Goal: Information Seeking & Learning: Learn about a topic

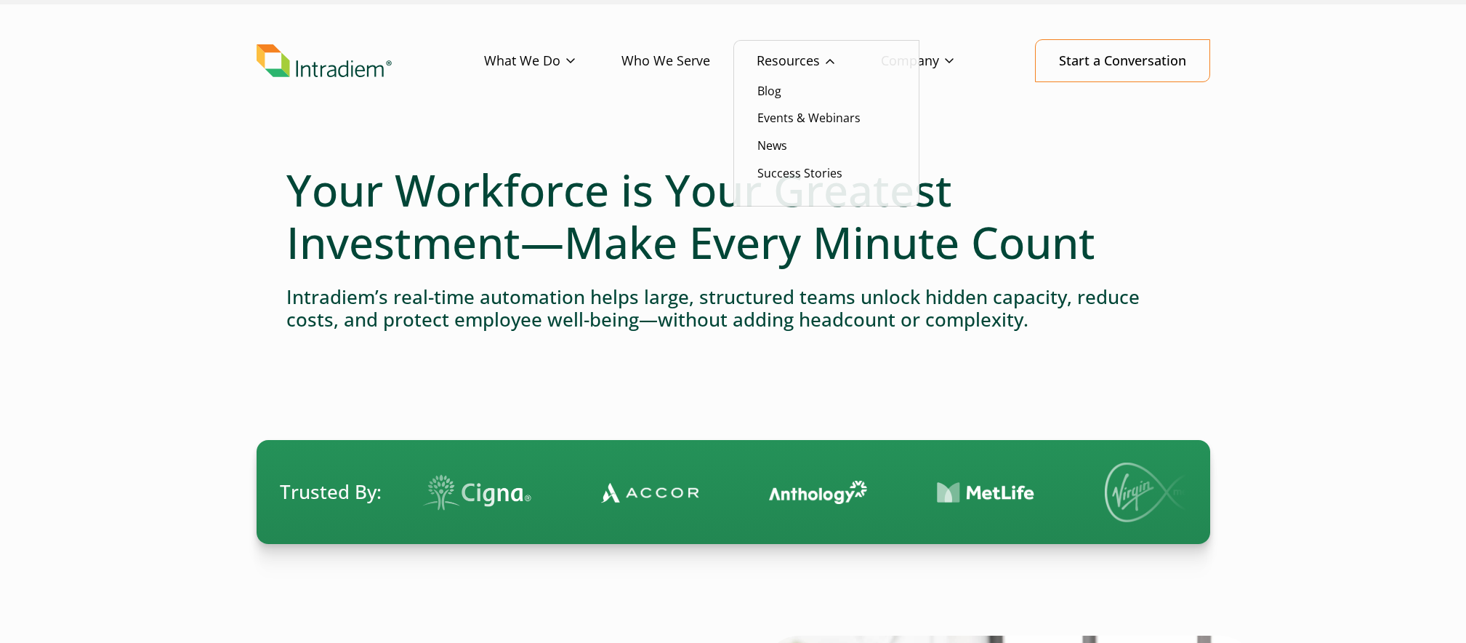
scroll to position [31, 0]
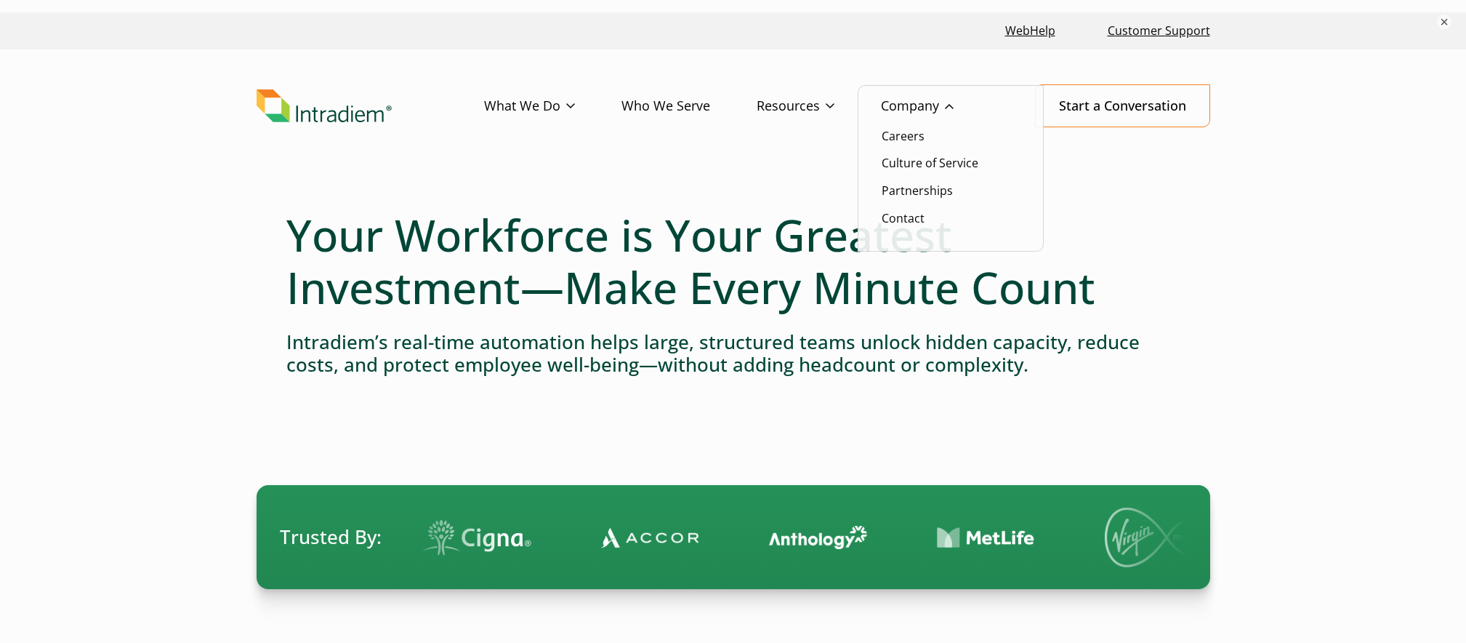
click at [918, 102] on link "Company" at bounding box center [940, 106] width 119 height 42
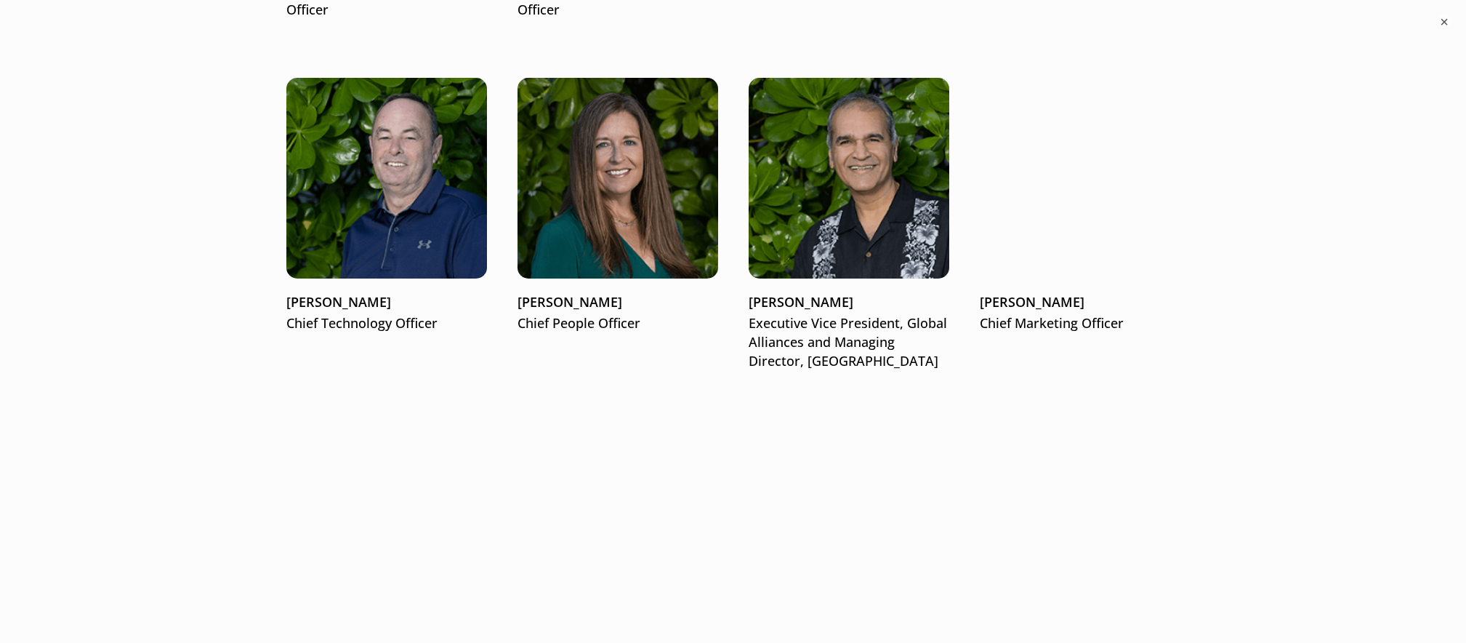
scroll to position [2271, 0]
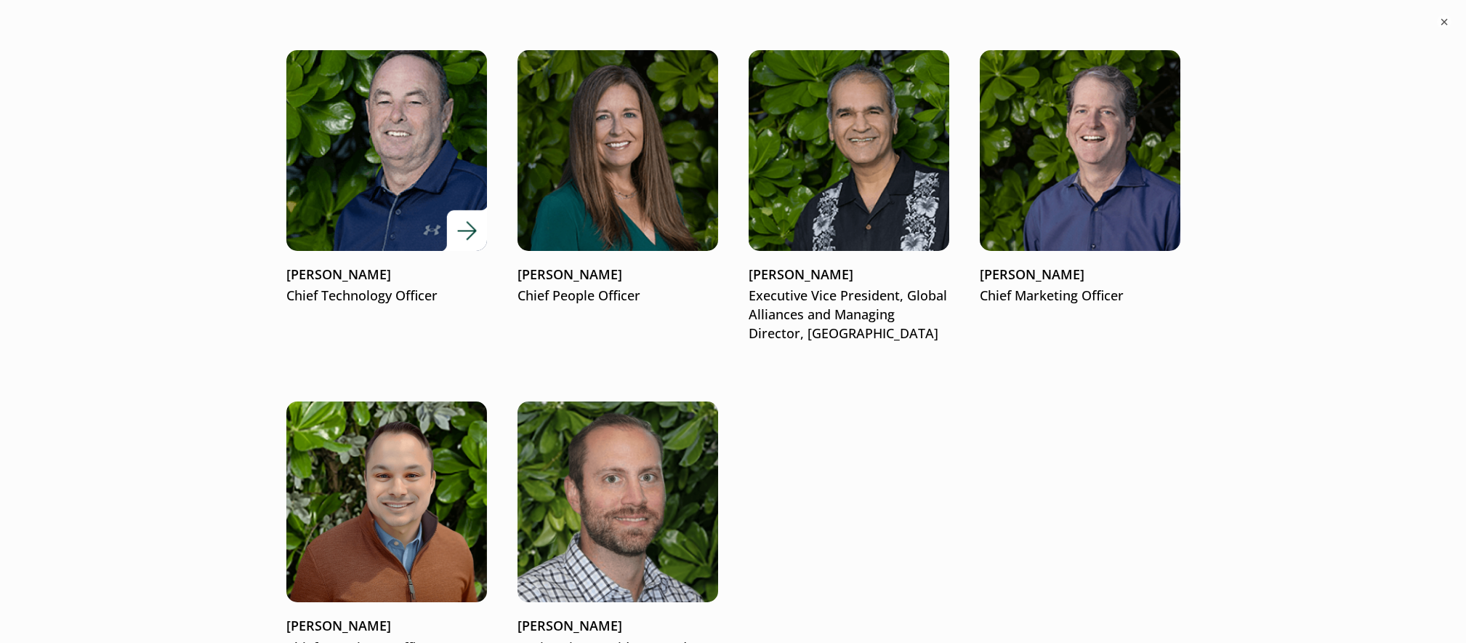
click at [418, 142] on img at bounding box center [386, 150] width 241 height 241
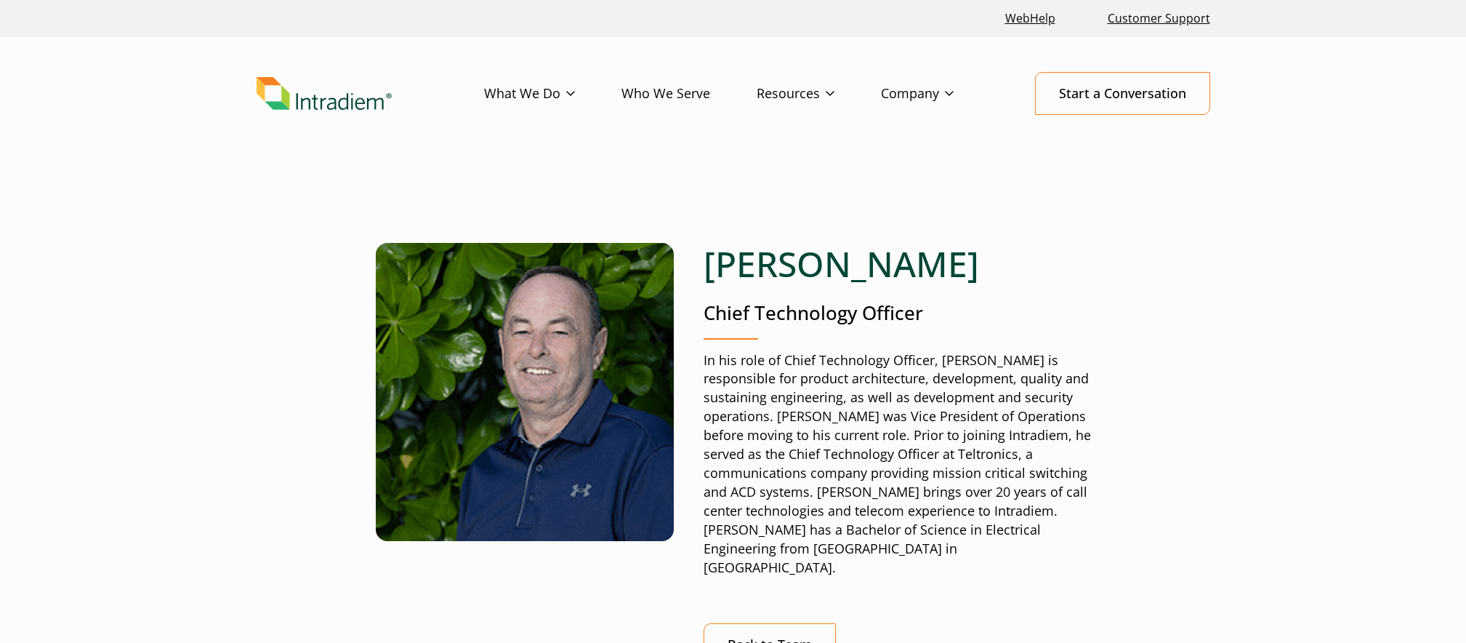
click at [848, 310] on p "Chief Technology Officer" at bounding box center [897, 313] width 387 height 27
click at [848, 312] on p "Chief Technology Officer" at bounding box center [897, 313] width 387 height 27
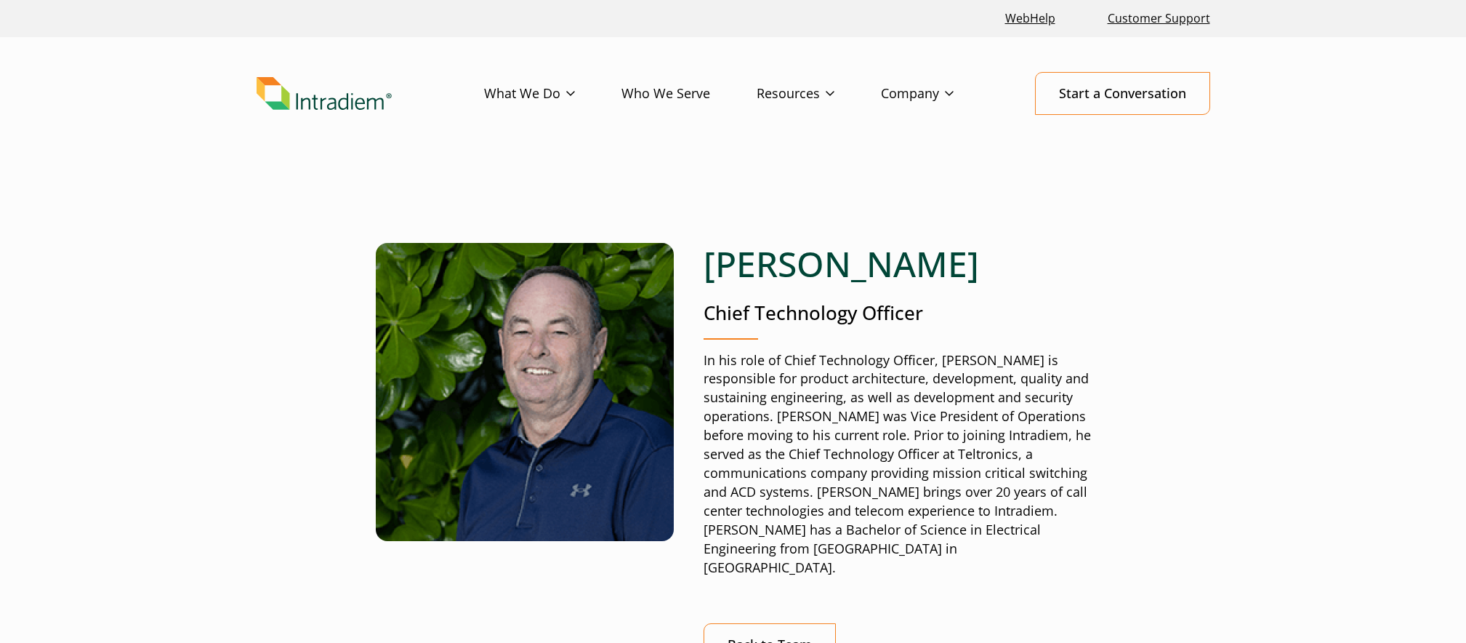
click at [848, 312] on p "Chief Technology Officer" at bounding box center [897, 313] width 387 height 27
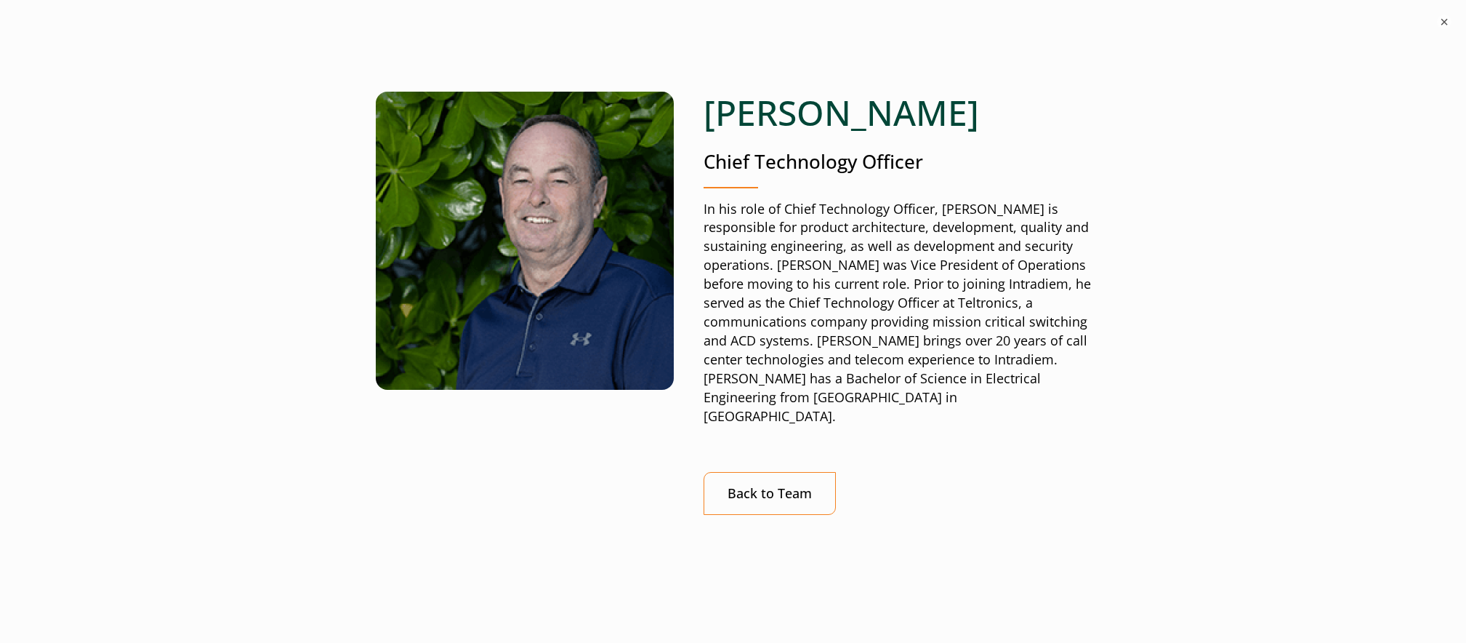
scroll to position [202, 0]
